Goal: Find specific page/section: Find specific page/section

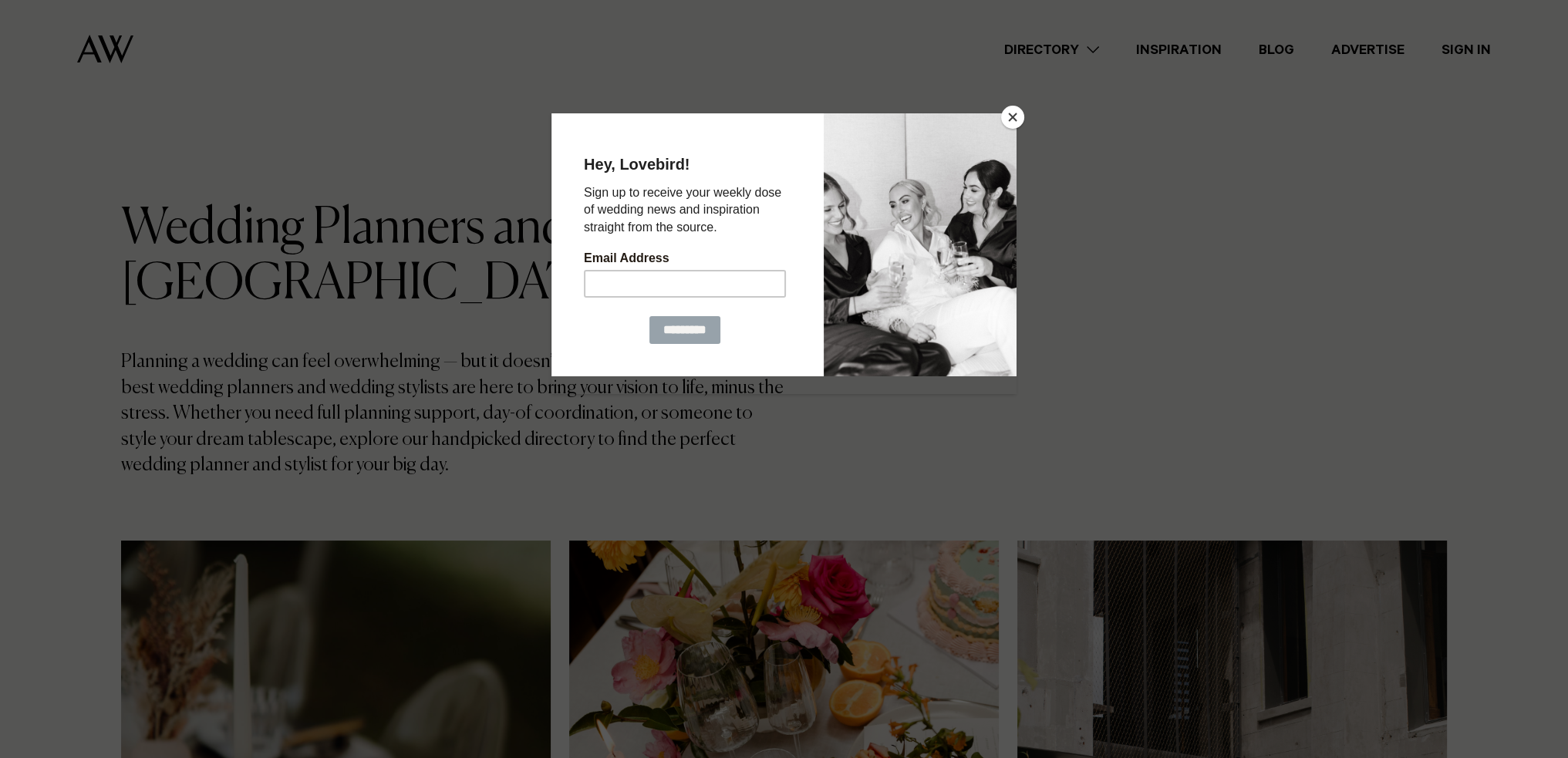
click at [1028, 104] on div at bounding box center [784, 379] width 1568 height 758
click at [1014, 117] on button "Close" at bounding box center [1013, 117] width 23 height 23
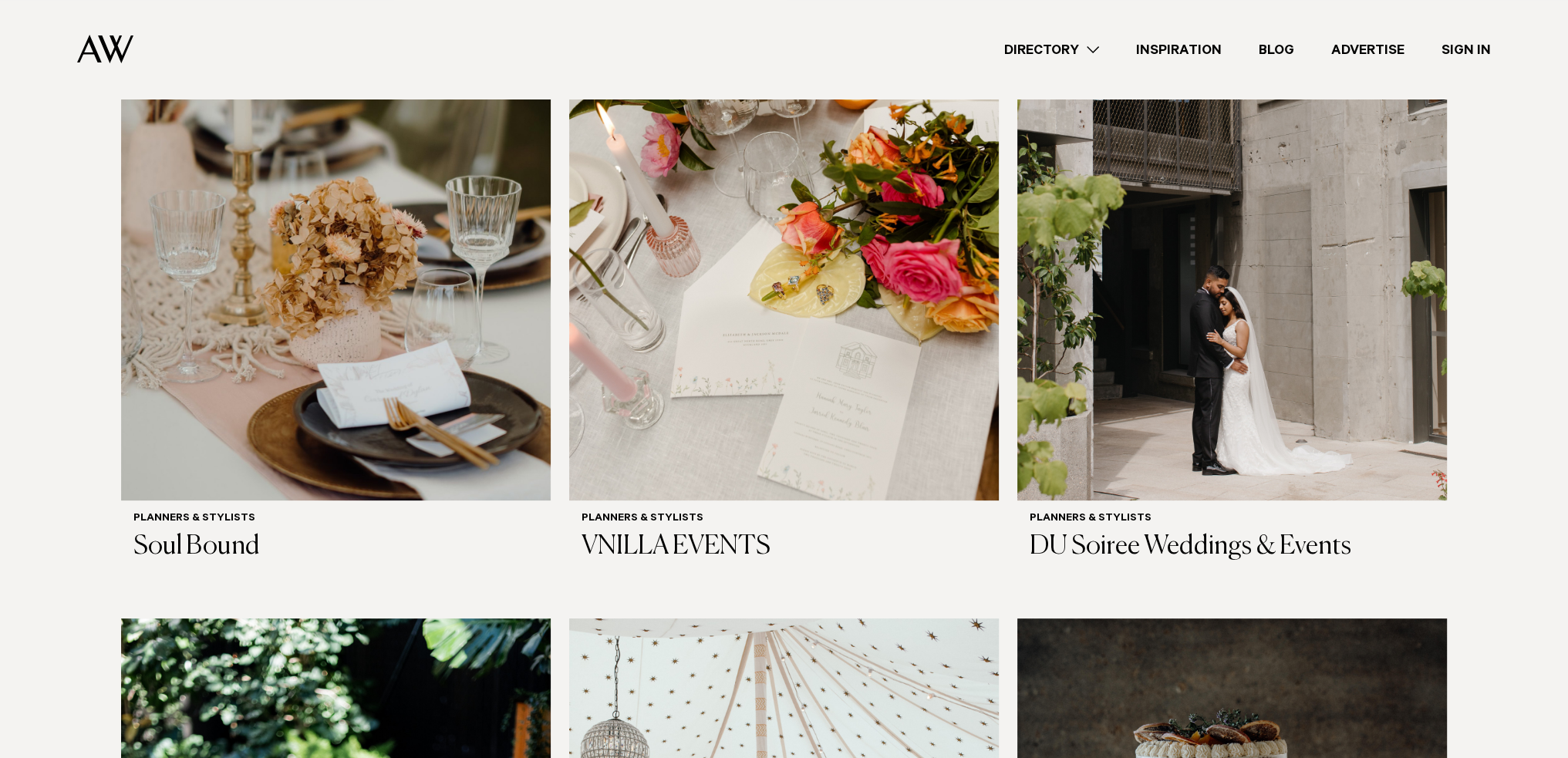
scroll to position [232, 0]
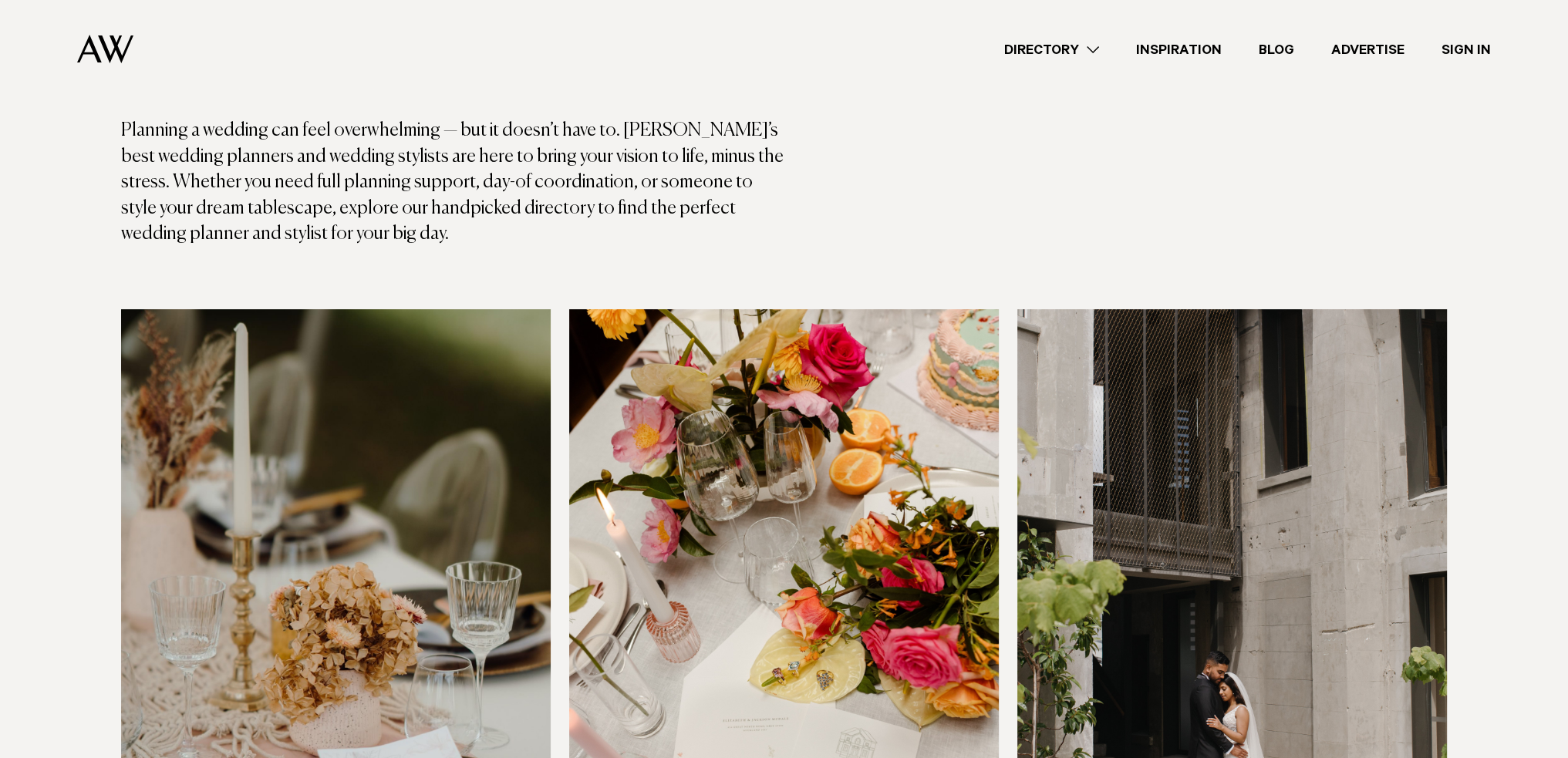
click at [1072, 47] on link "Directory" at bounding box center [1052, 49] width 132 height 21
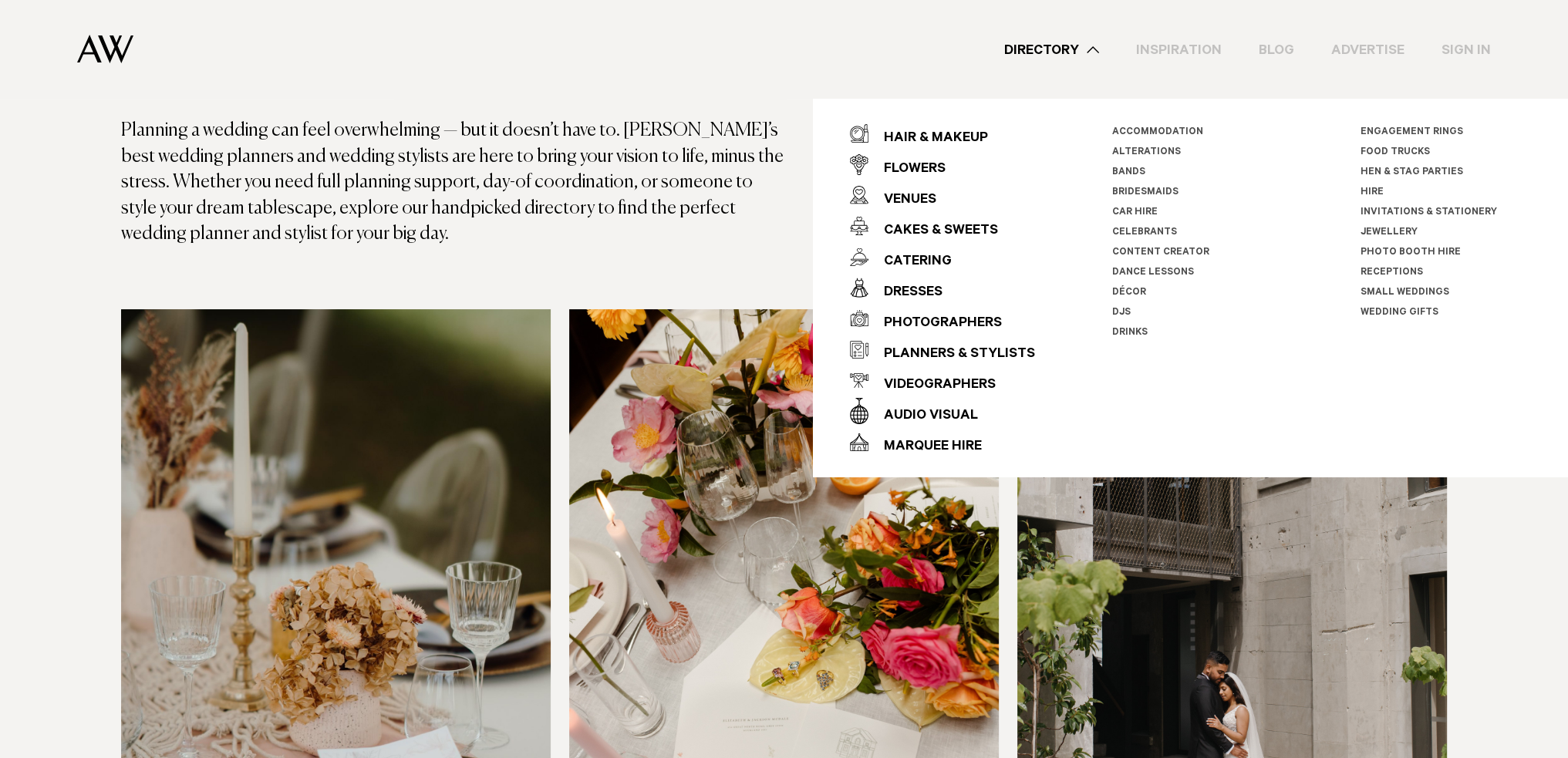
click at [546, 239] on p "Planning a wedding can feel overwhelming — but it doesn’t have to. [PERSON_NAME…" at bounding box center [452, 183] width 663 height 130
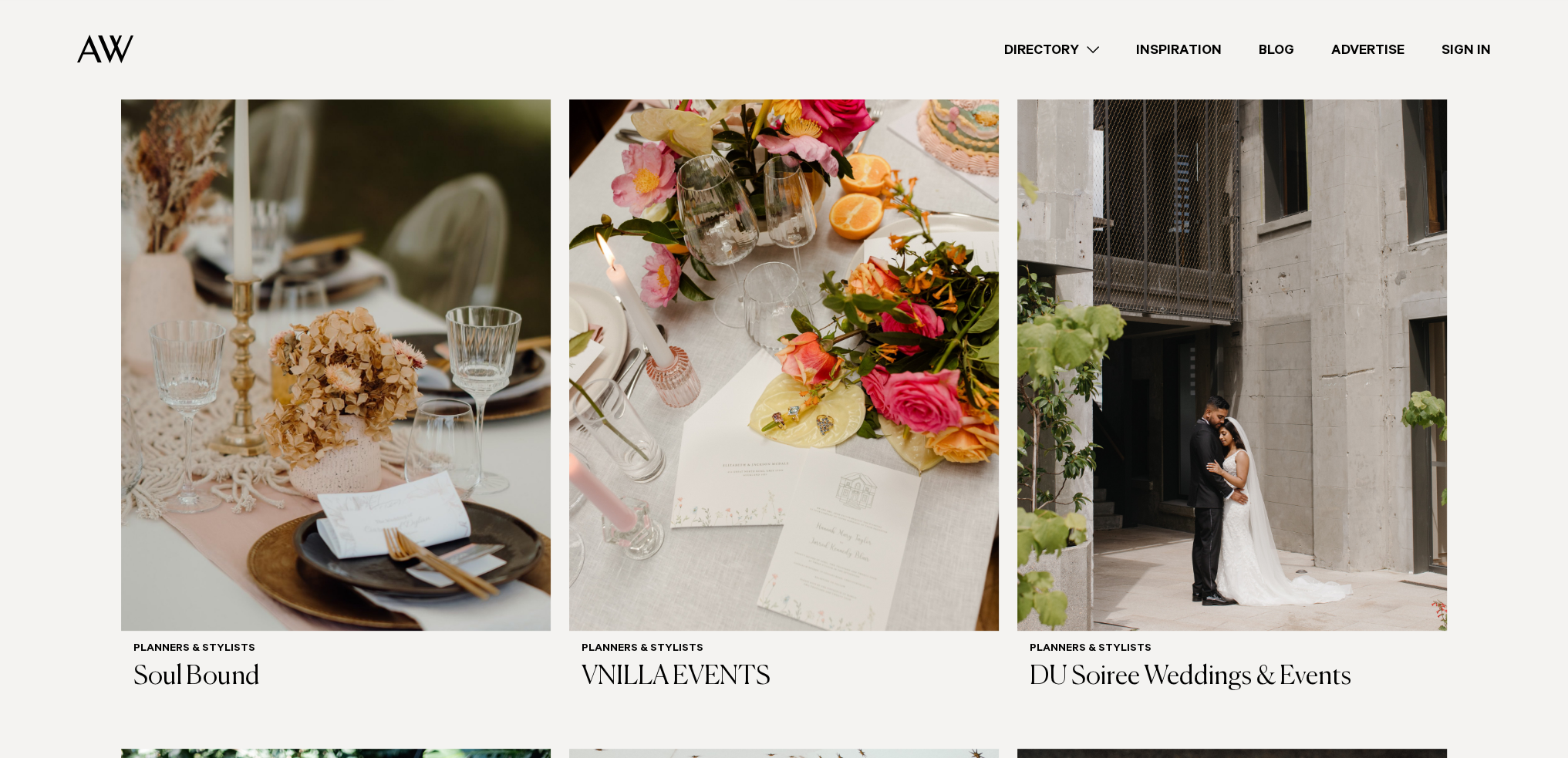
scroll to position [309, 0]
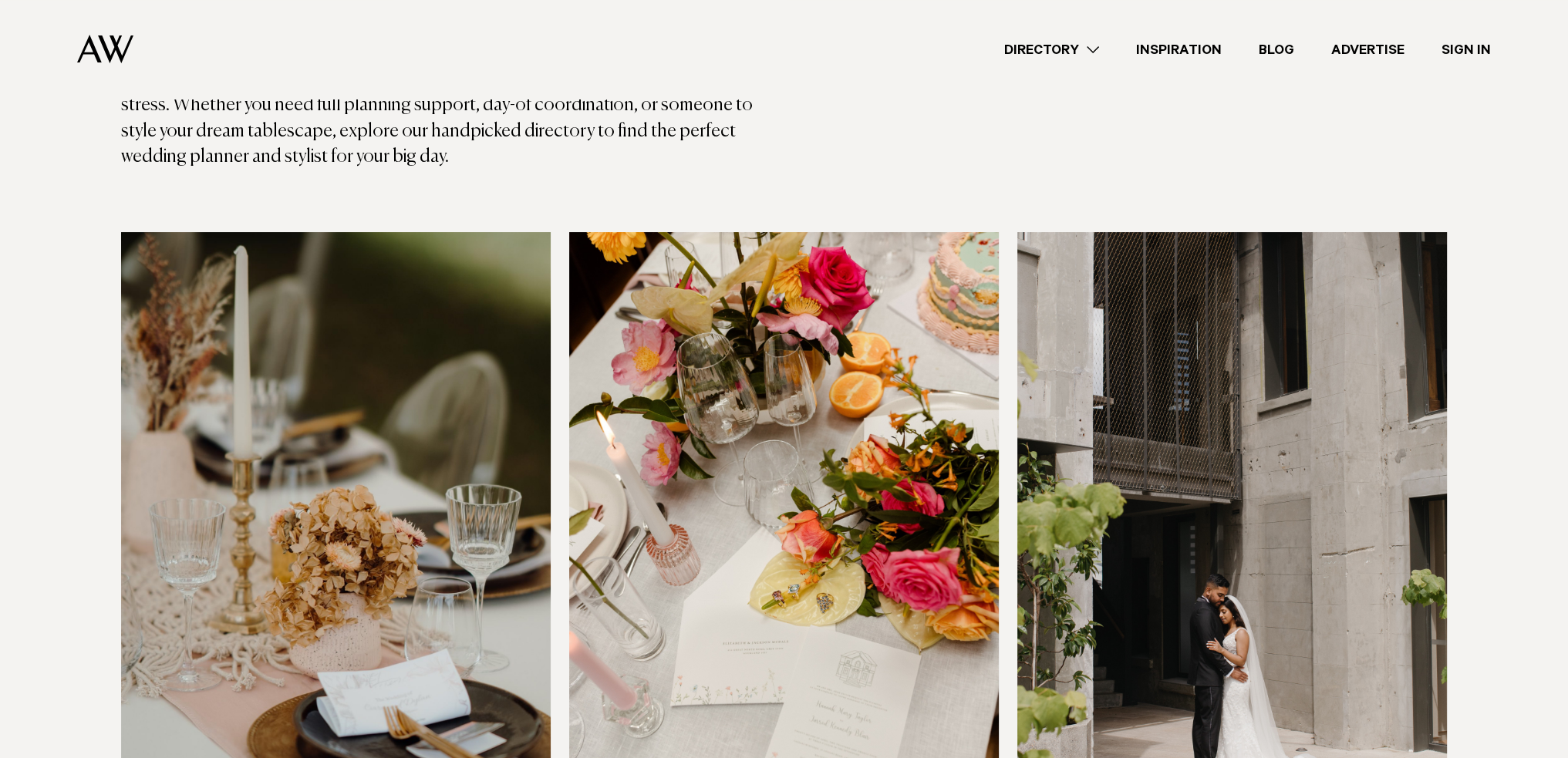
click at [1064, 51] on link "Directory" at bounding box center [1052, 49] width 132 height 21
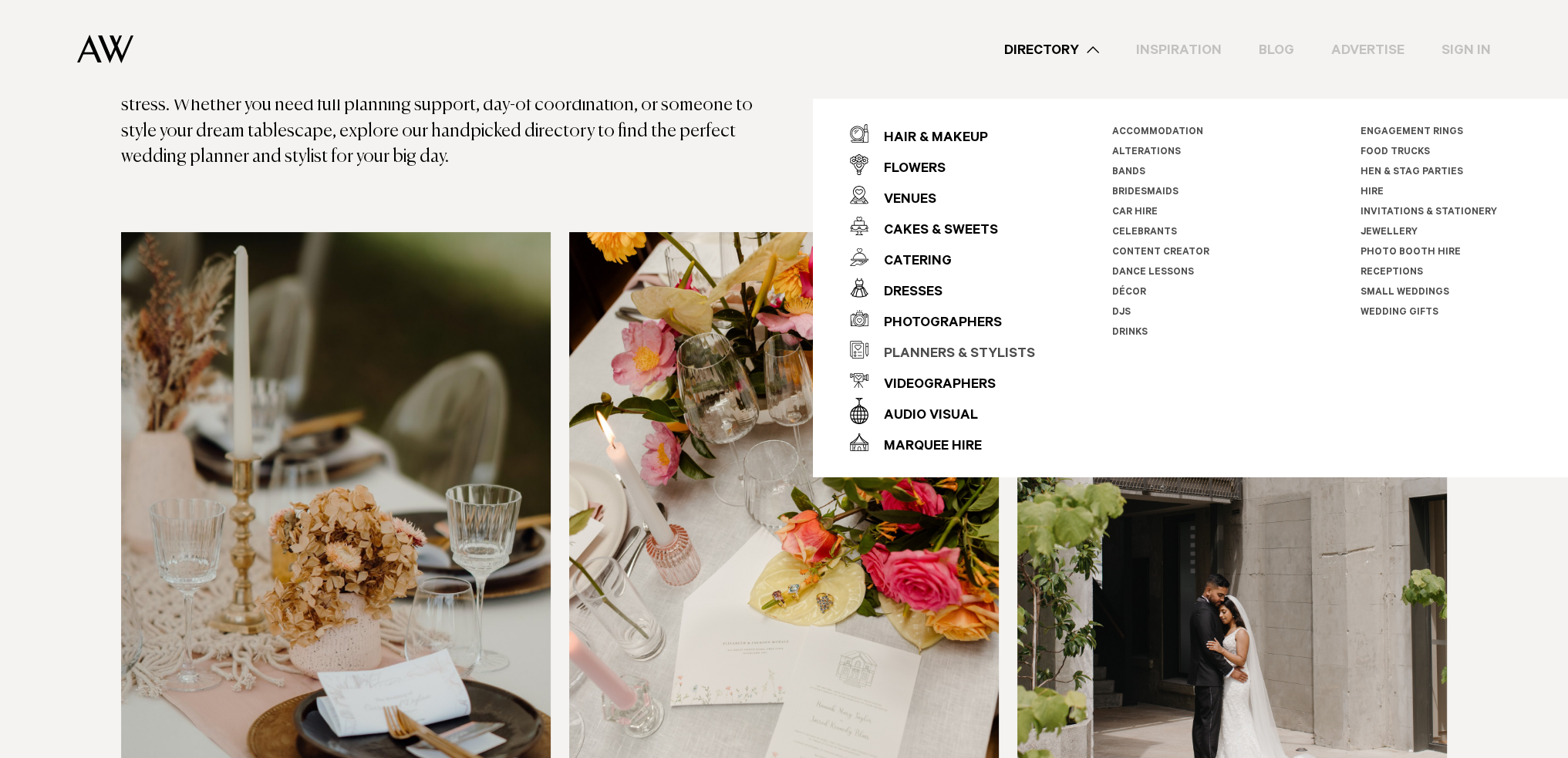
click at [941, 356] on div "Planners & Stylists" at bounding box center [952, 355] width 167 height 31
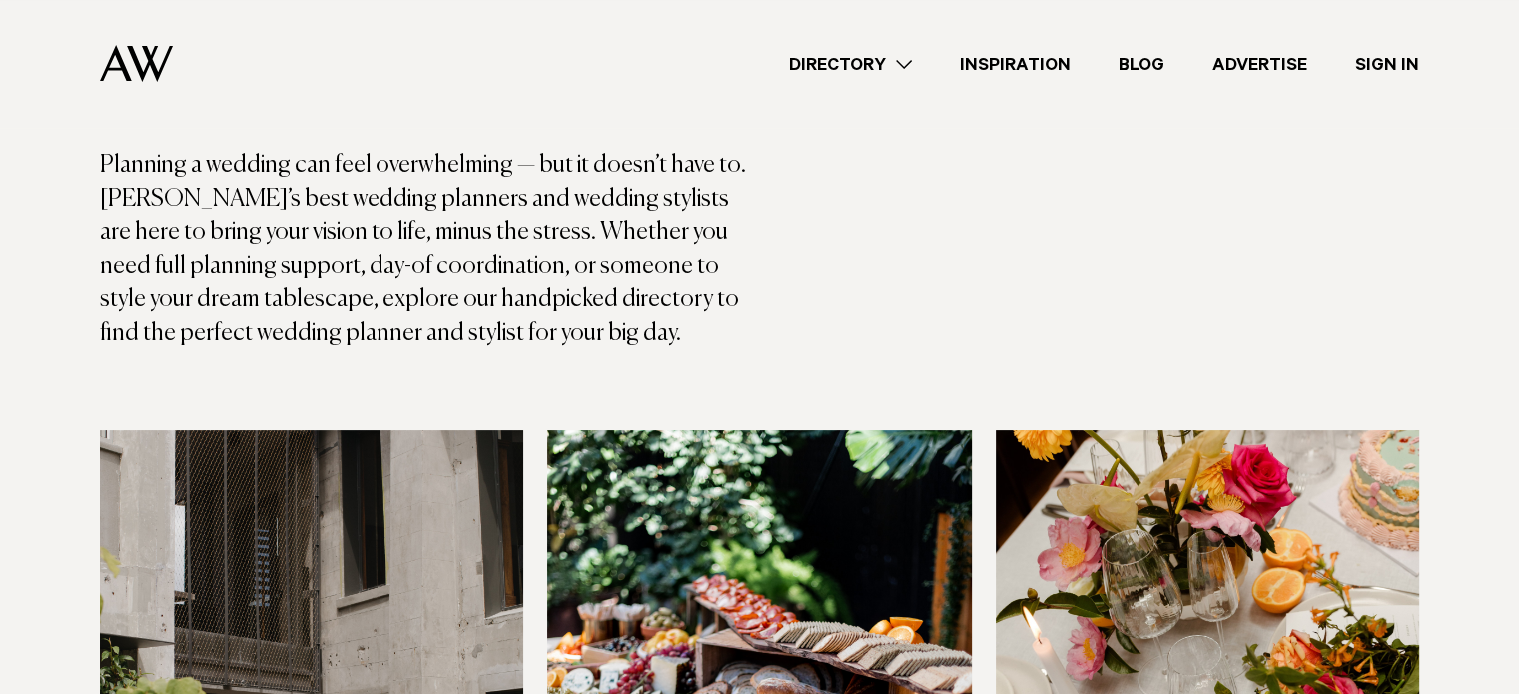
scroll to position [400, 0]
